Goal: Task Accomplishment & Management: Manage account settings

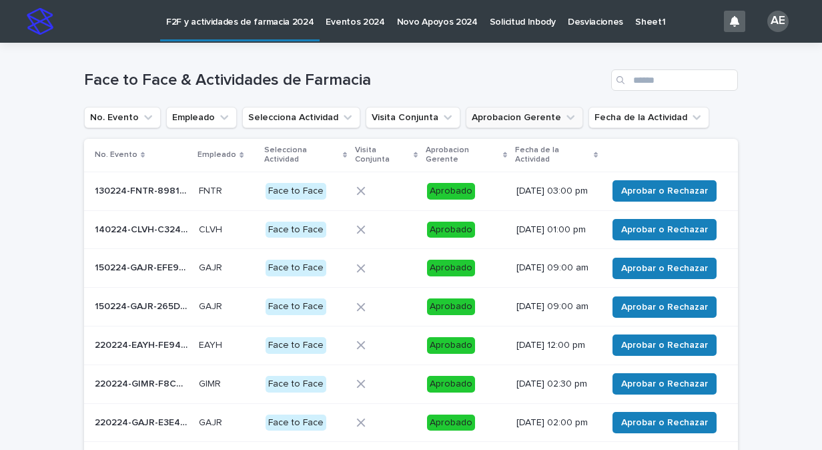
click at [543, 127] on button "Aprobacion Gerente" at bounding box center [524, 117] width 117 height 21
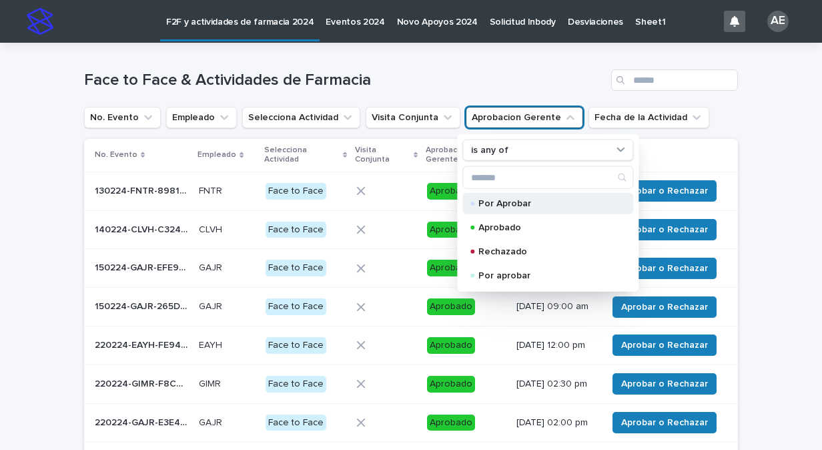
click at [523, 195] on div "Por Aprobar" at bounding box center [547, 203] width 171 height 21
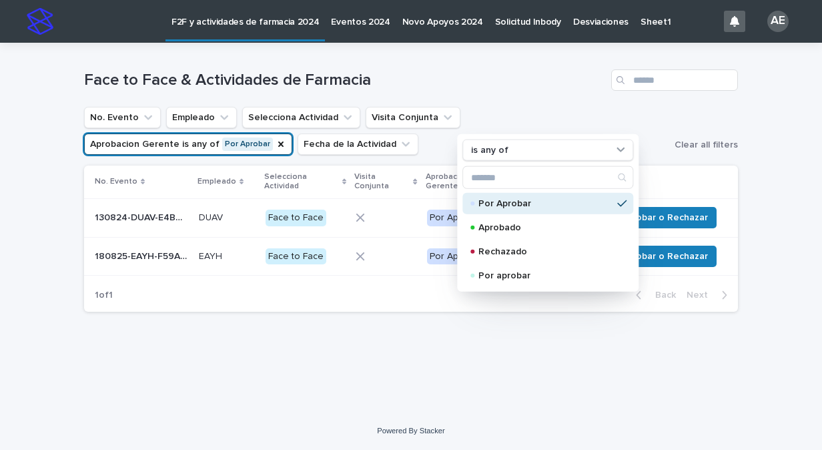
click at [408, 139] on ul "No. Evento Empleado Selecciona Actividad Visita Conjunta Aprobacion Gerente is …" at bounding box center [376, 130] width 590 height 53
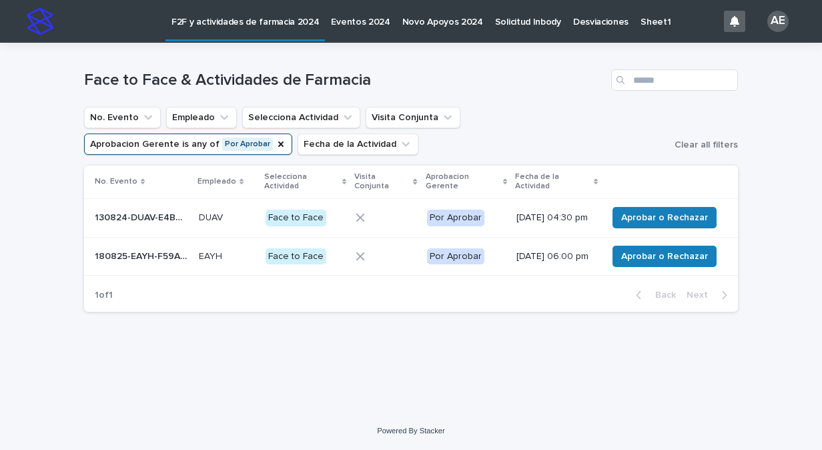
click at [494, 250] on div "Por Aprobar" at bounding box center [466, 255] width 79 height 19
click at [693, 260] on span "Aprobar o Rechazar" at bounding box center [664, 256] width 87 height 13
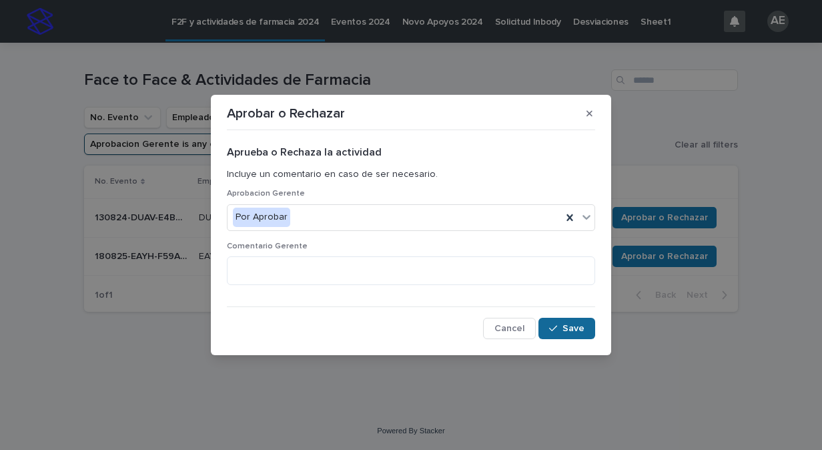
click at [557, 330] on icon "button" at bounding box center [553, 328] width 8 height 9
click at [588, 115] on icon "button" at bounding box center [589, 114] width 6 height 6
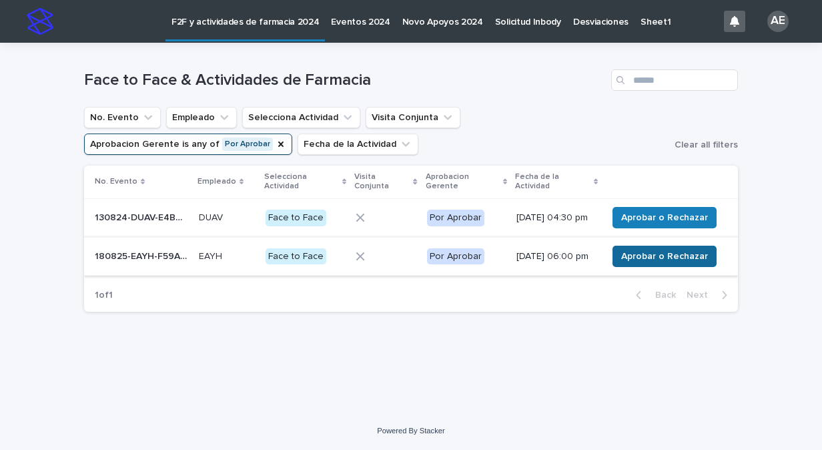
click at [670, 254] on span "Aprobar o Rechazar" at bounding box center [664, 256] width 87 height 13
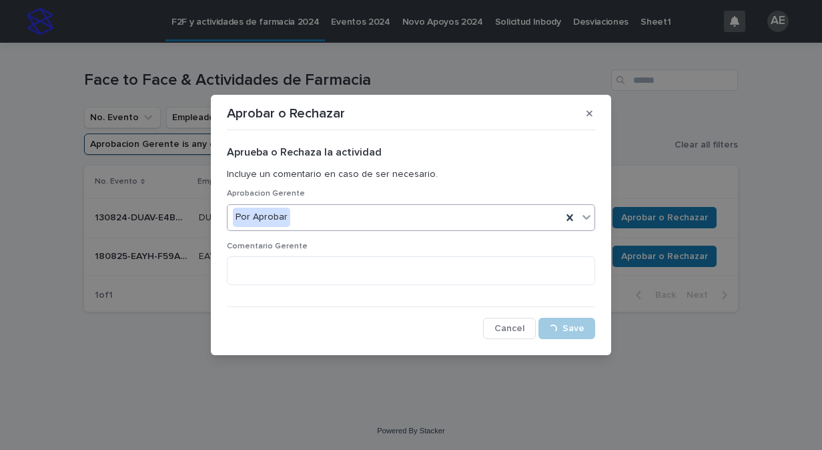
click at [587, 219] on icon at bounding box center [586, 216] width 13 height 13
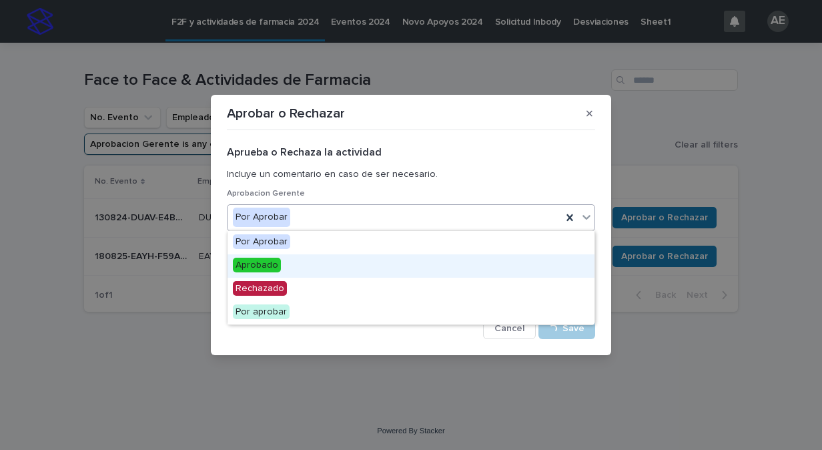
click at [502, 262] on div "Aprobado" at bounding box center [411, 265] width 367 height 23
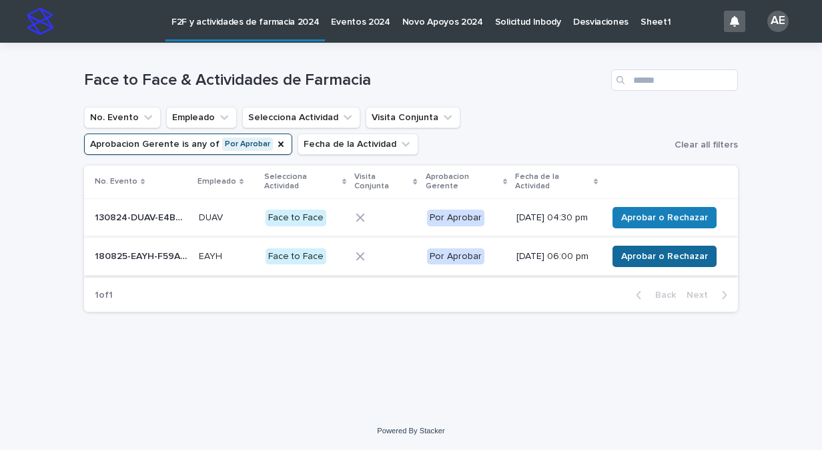
click at [650, 260] on span "Aprobar o Rechazar" at bounding box center [664, 256] width 87 height 13
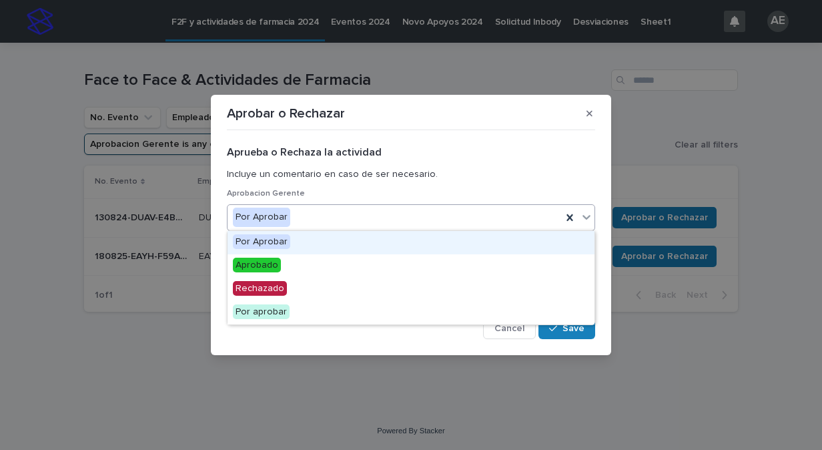
click at [586, 216] on icon at bounding box center [586, 216] width 13 height 13
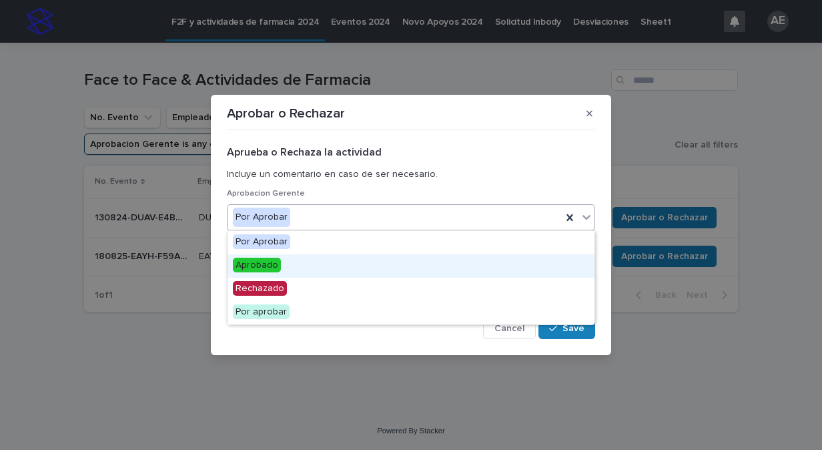
click at [452, 264] on div "Aprobado" at bounding box center [411, 265] width 367 height 23
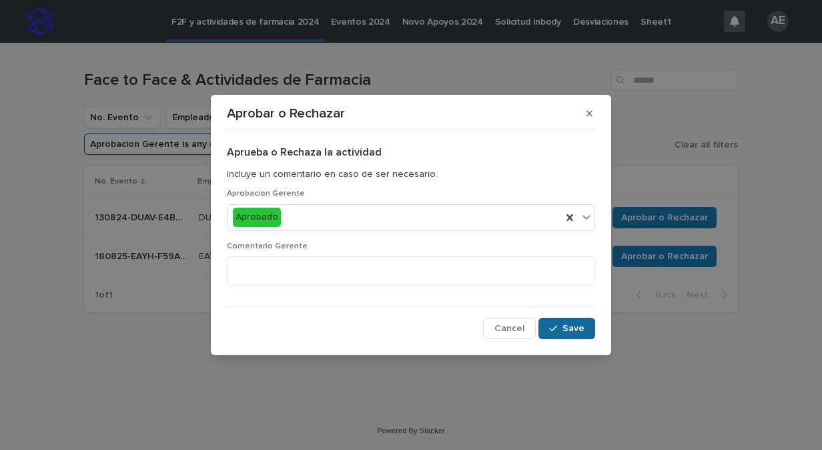
click at [583, 324] on span "Save" at bounding box center [573, 328] width 22 height 9
